Goal: Task Accomplishment & Management: Manage account settings

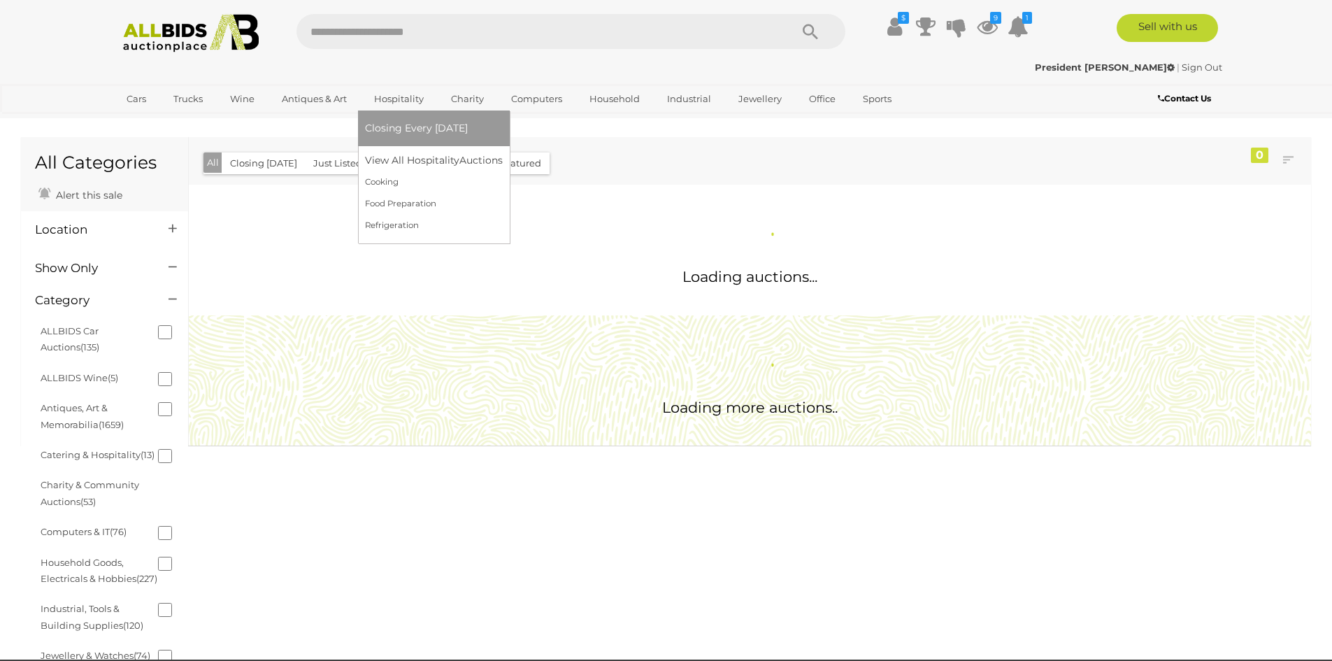
scroll to position [1014, 0]
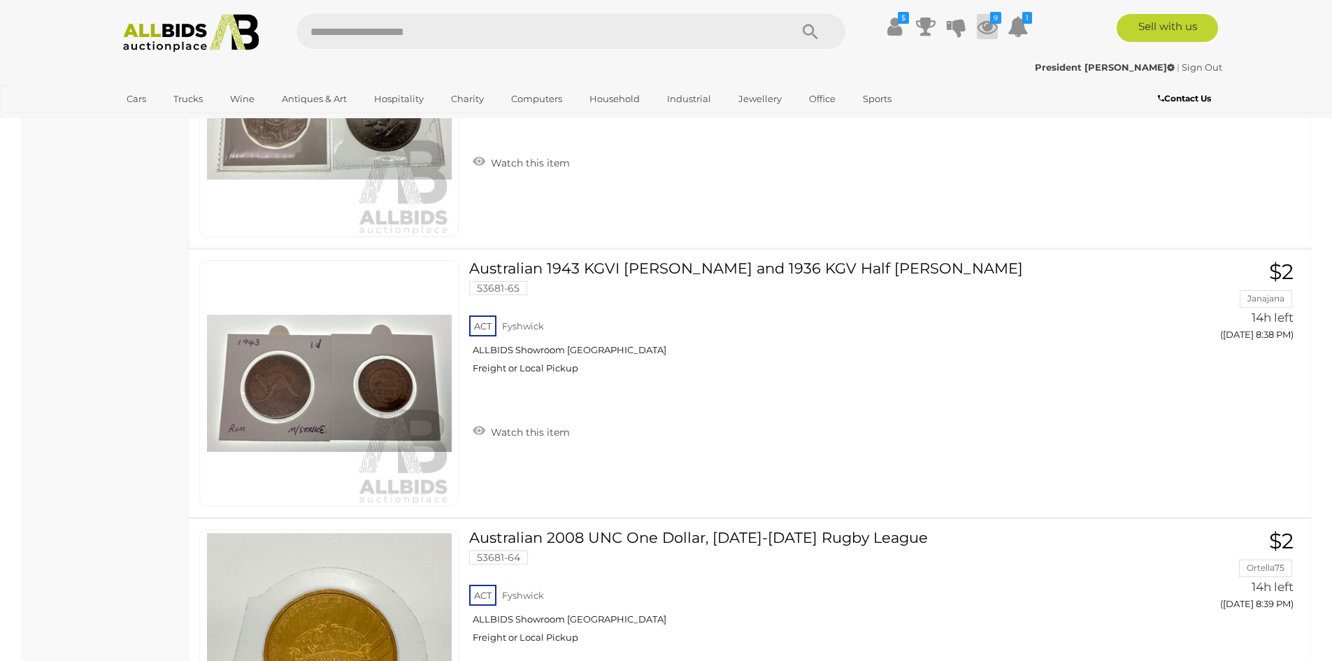
click at [982, 26] on icon at bounding box center [987, 26] width 21 height 25
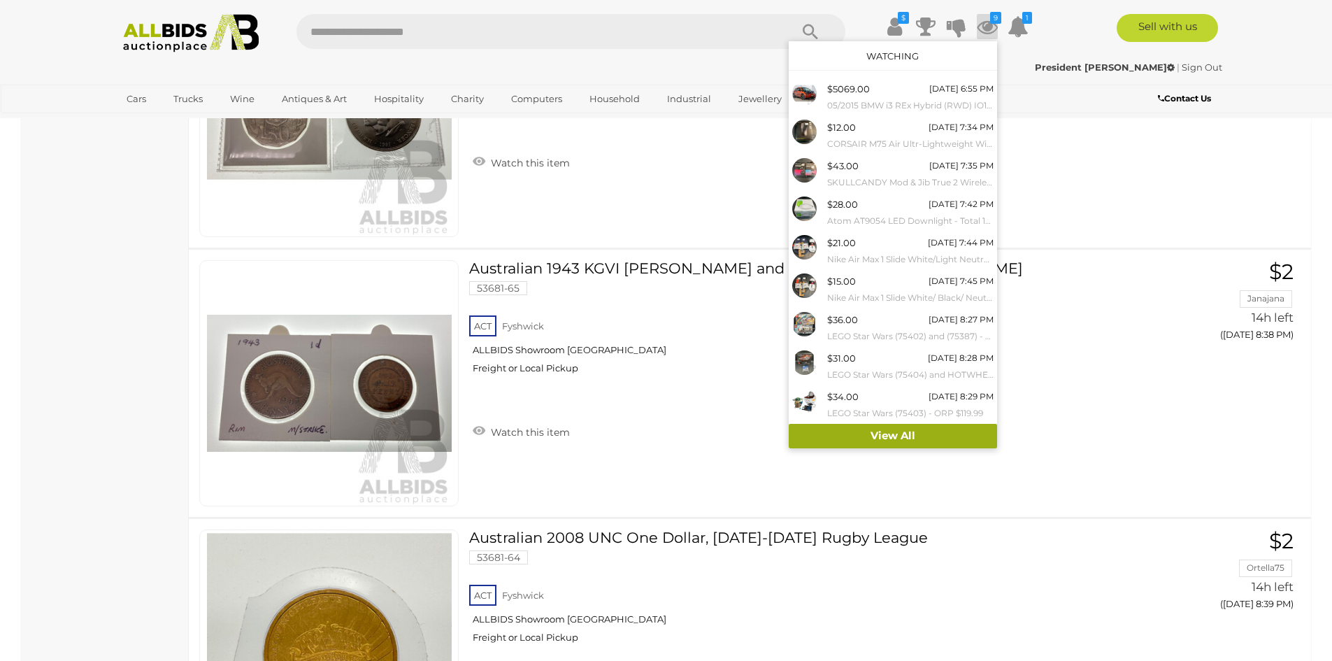
click at [922, 436] on link "View All" at bounding box center [893, 436] width 208 height 24
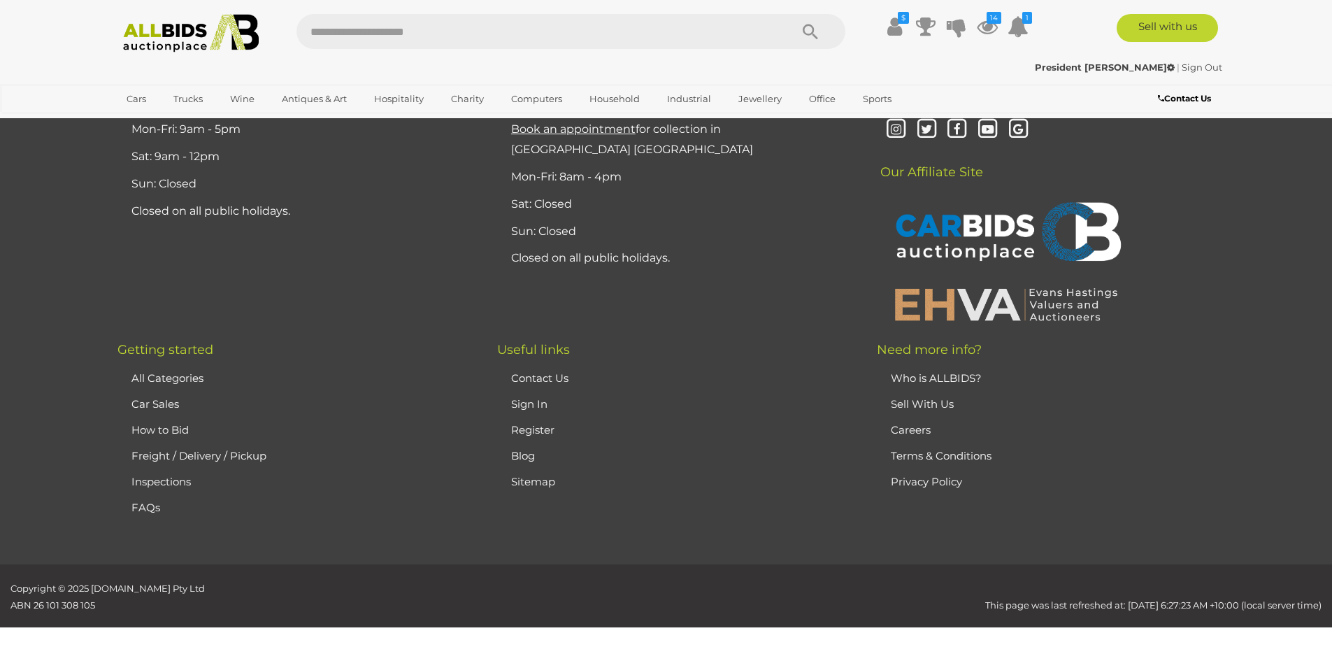
scroll to position [13638, 0]
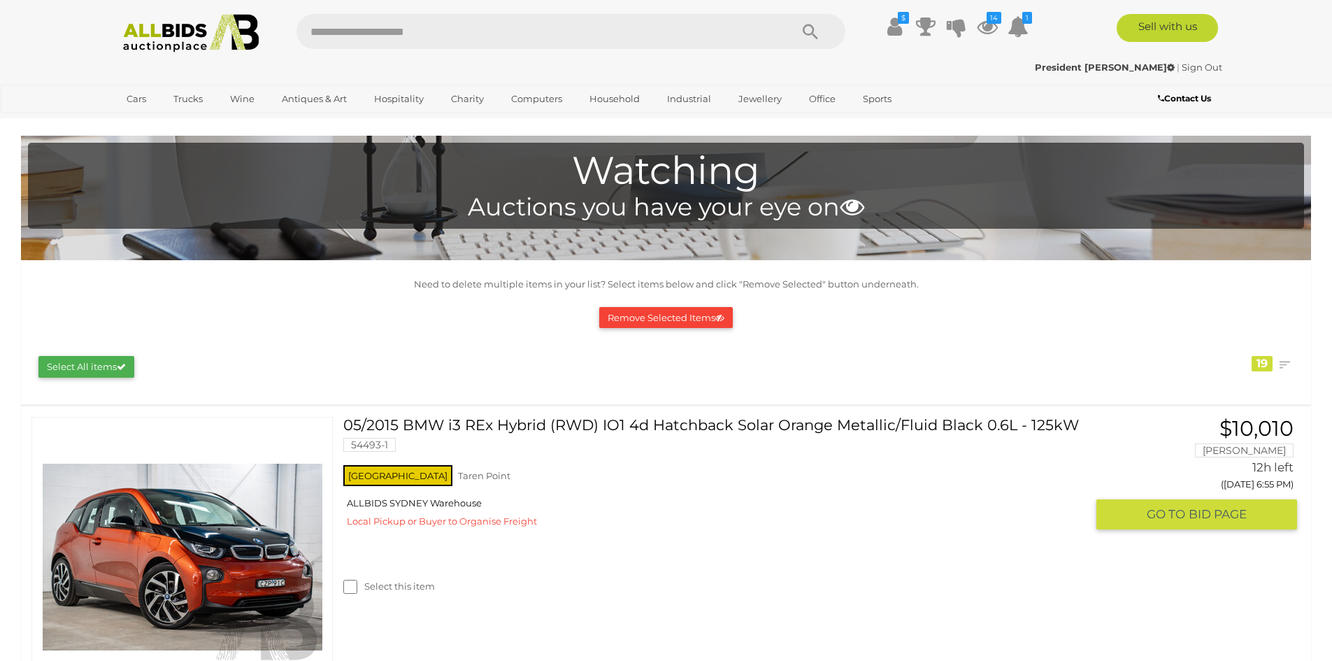
scroll to position [0, 0]
